Goal: Transaction & Acquisition: Subscribe to service/newsletter

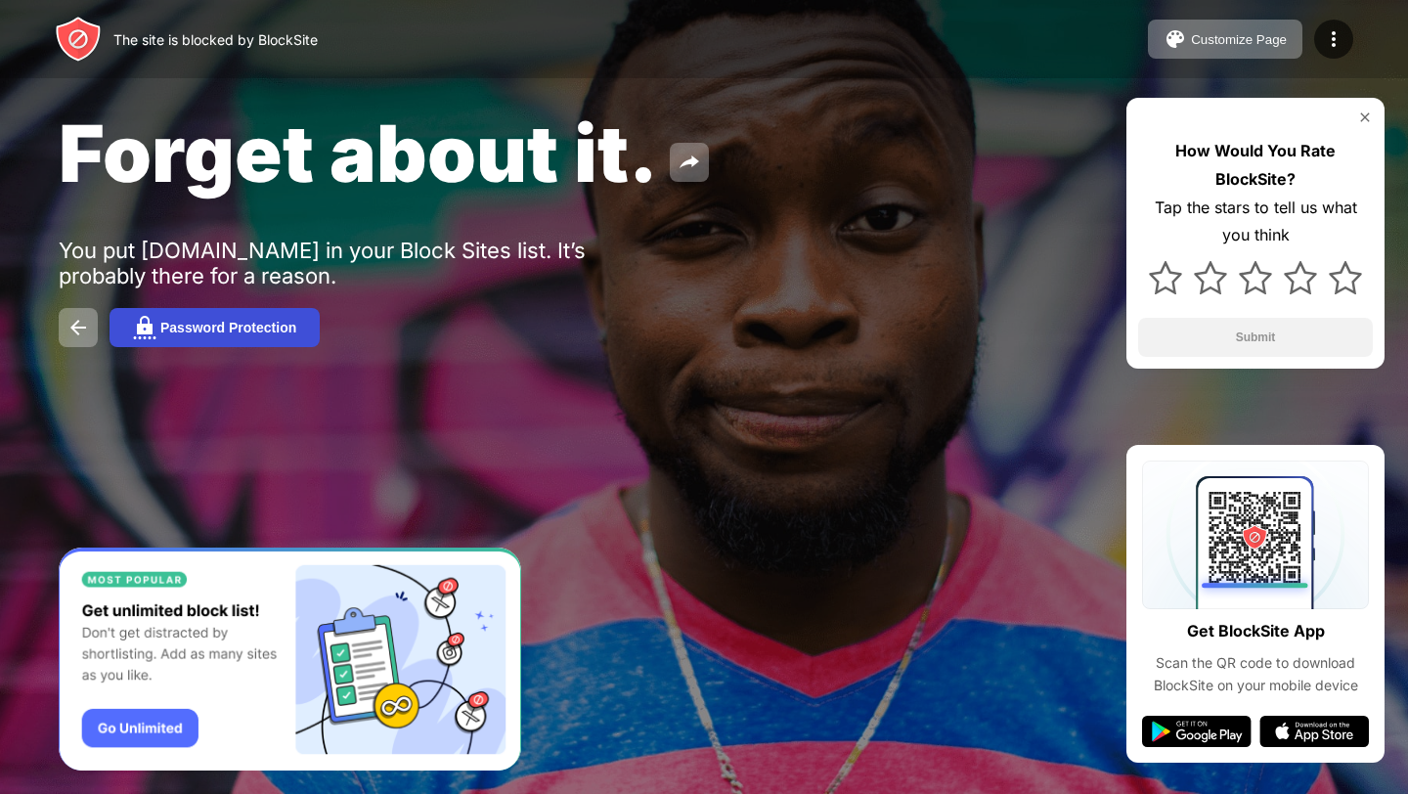
click at [210, 319] on button "Password Protection" at bounding box center [214, 327] width 210 height 39
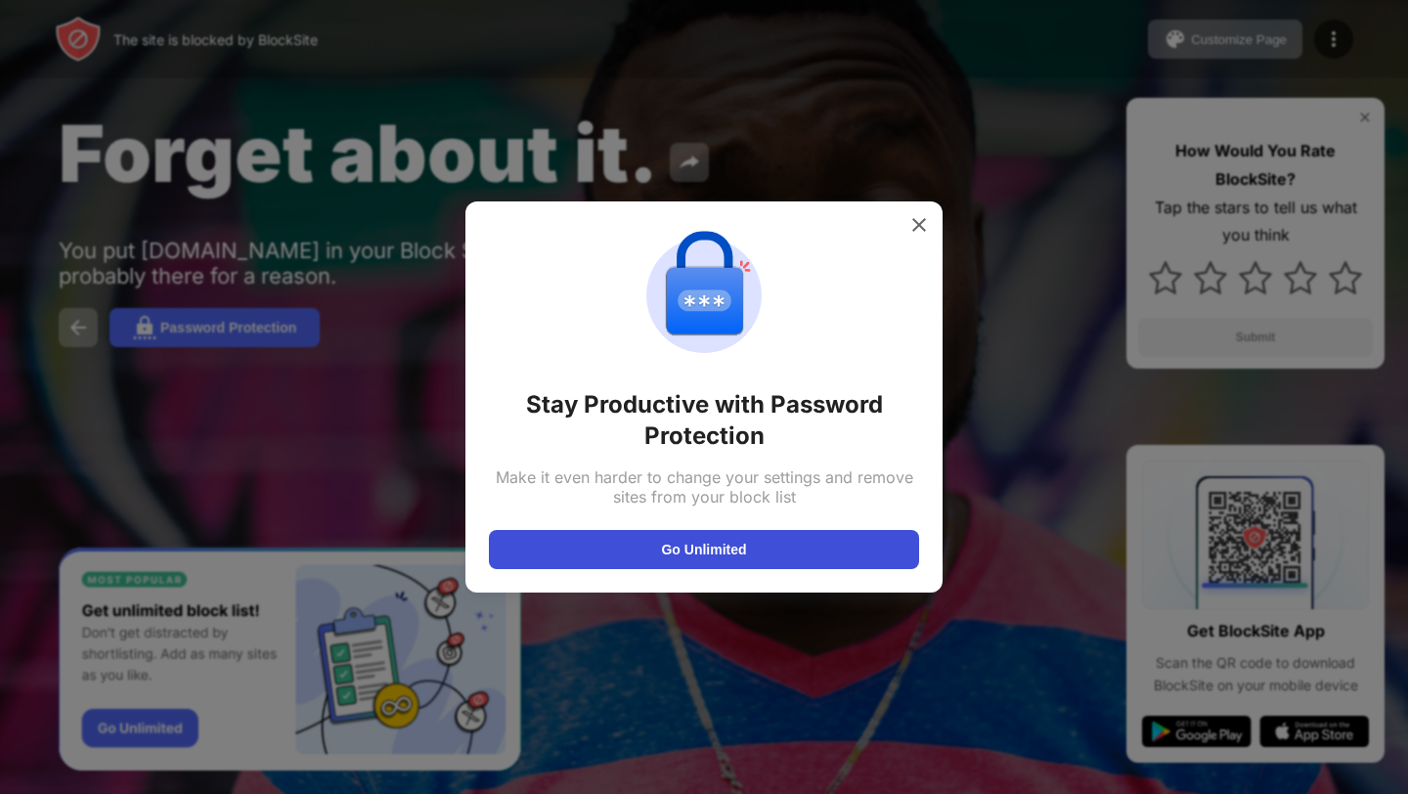
click at [739, 547] on button "Go Unlimited" at bounding box center [704, 549] width 430 height 39
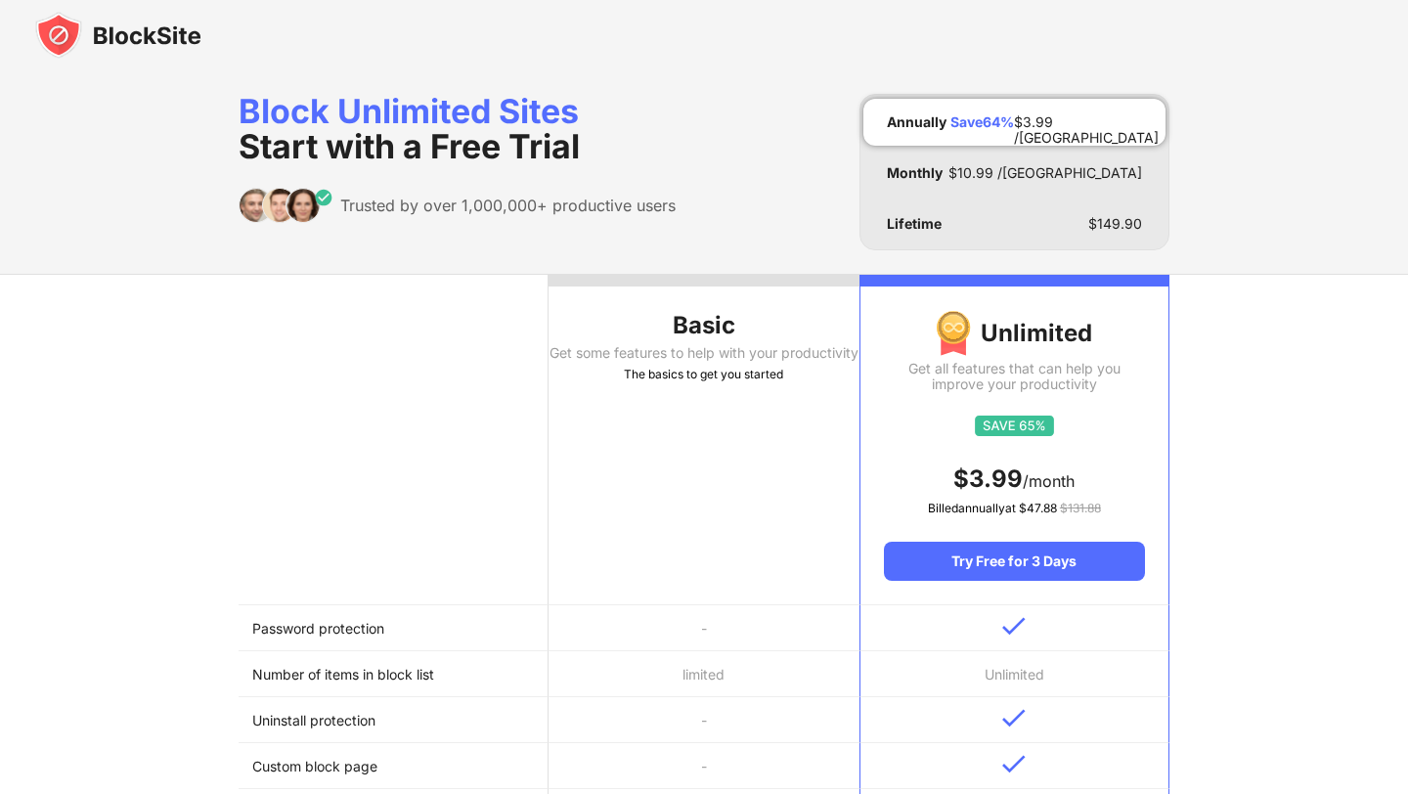
click at [509, 109] on div "Block Unlimited Sites Start with a Free Trial" at bounding box center [457, 129] width 437 height 70
